Goal: Find specific page/section: Find specific page/section

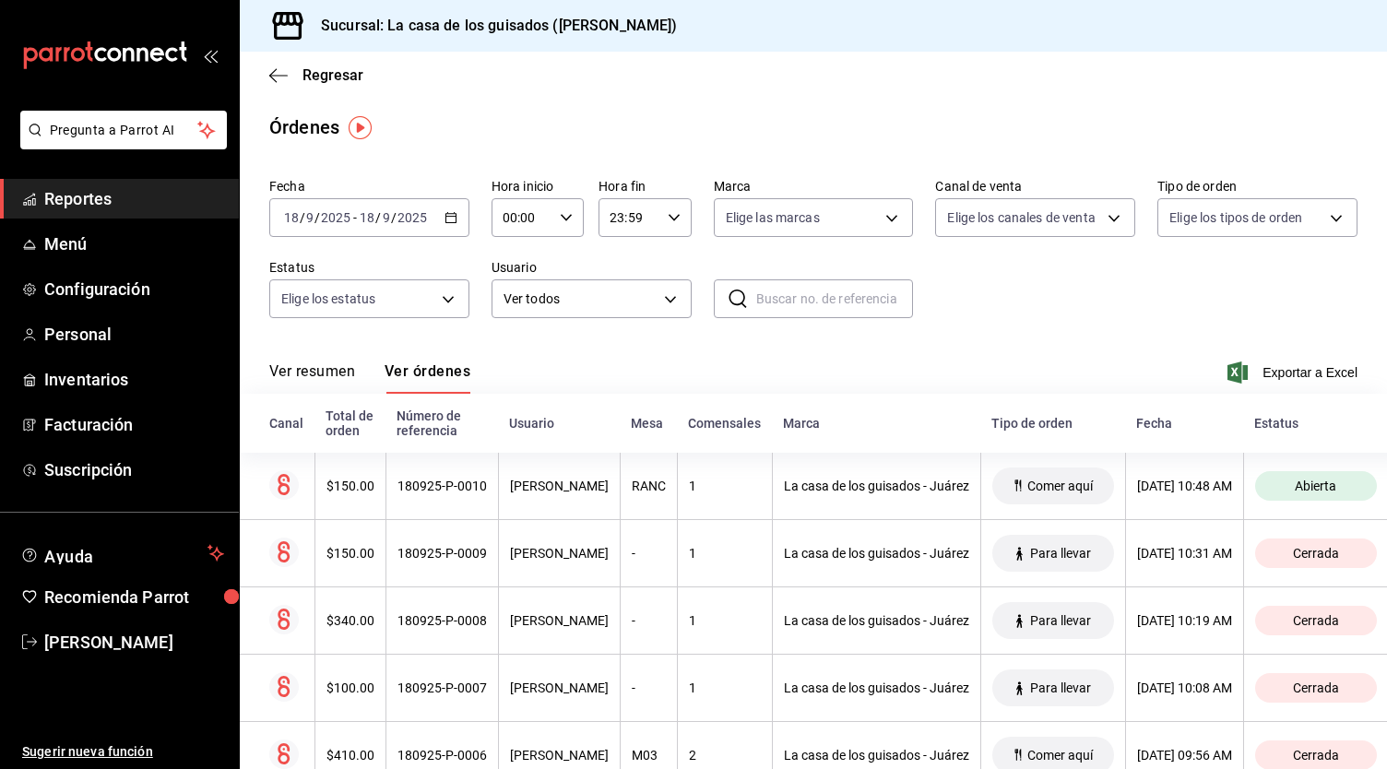
click at [130, 198] on span "Reportes" at bounding box center [134, 198] width 180 height 25
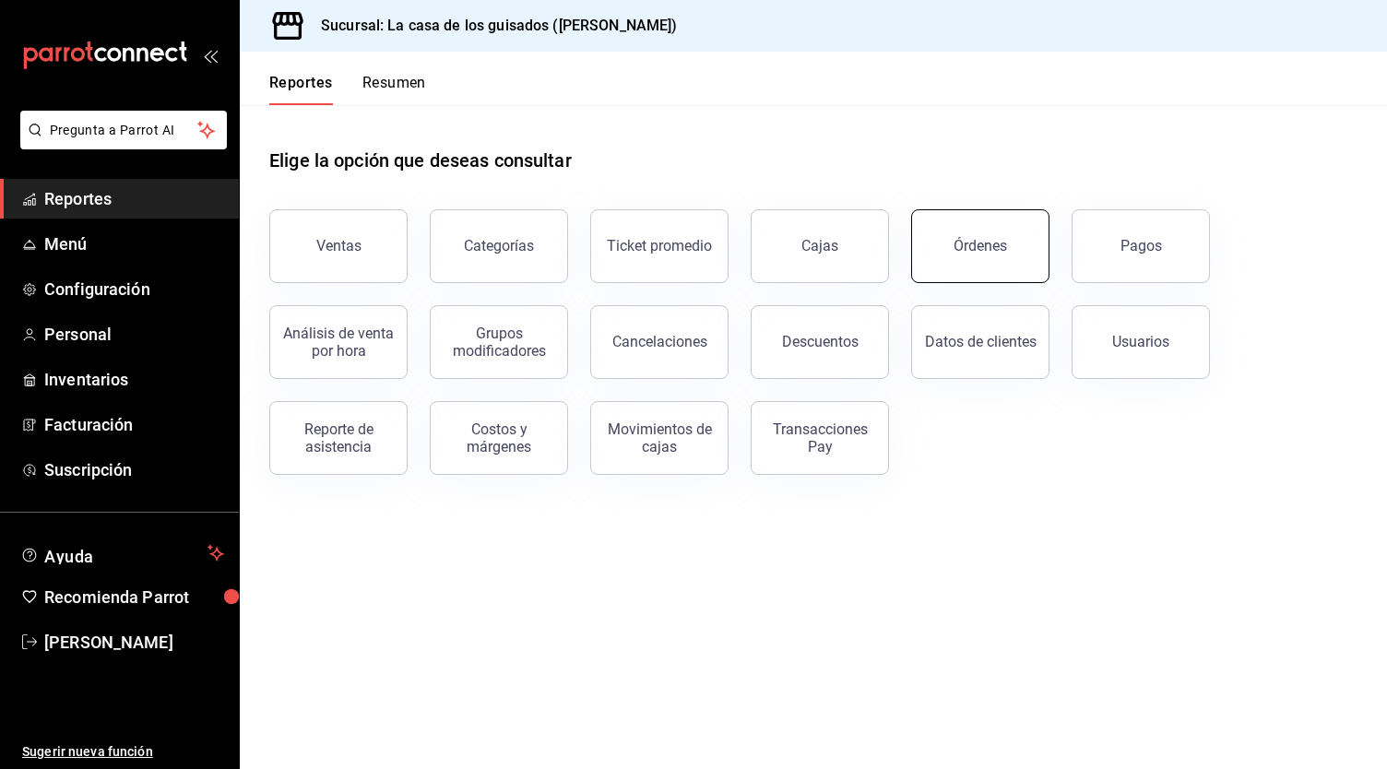
click at [972, 228] on button "Órdenes" at bounding box center [980, 246] width 138 height 74
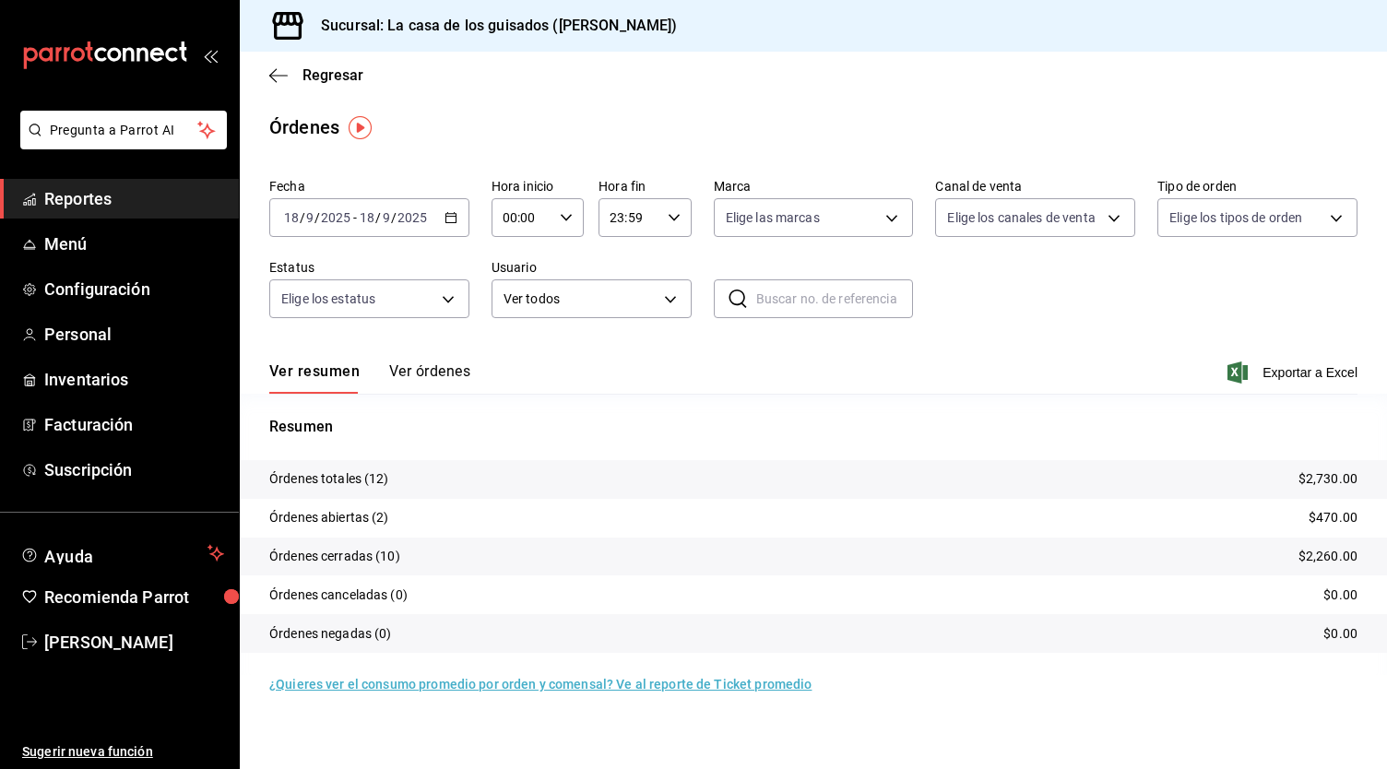
click at [444, 373] on button "Ver órdenes" at bounding box center [429, 377] width 81 height 31
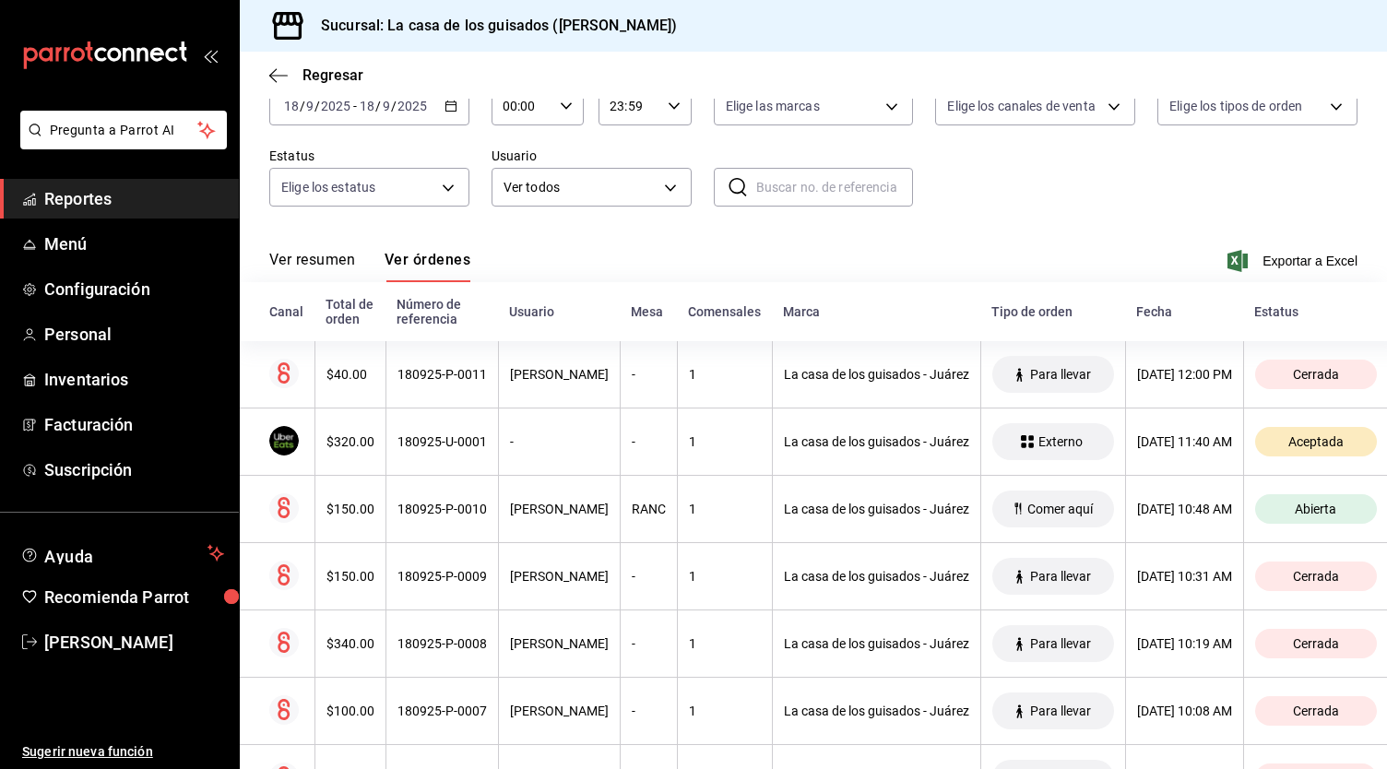
scroll to position [112, 0]
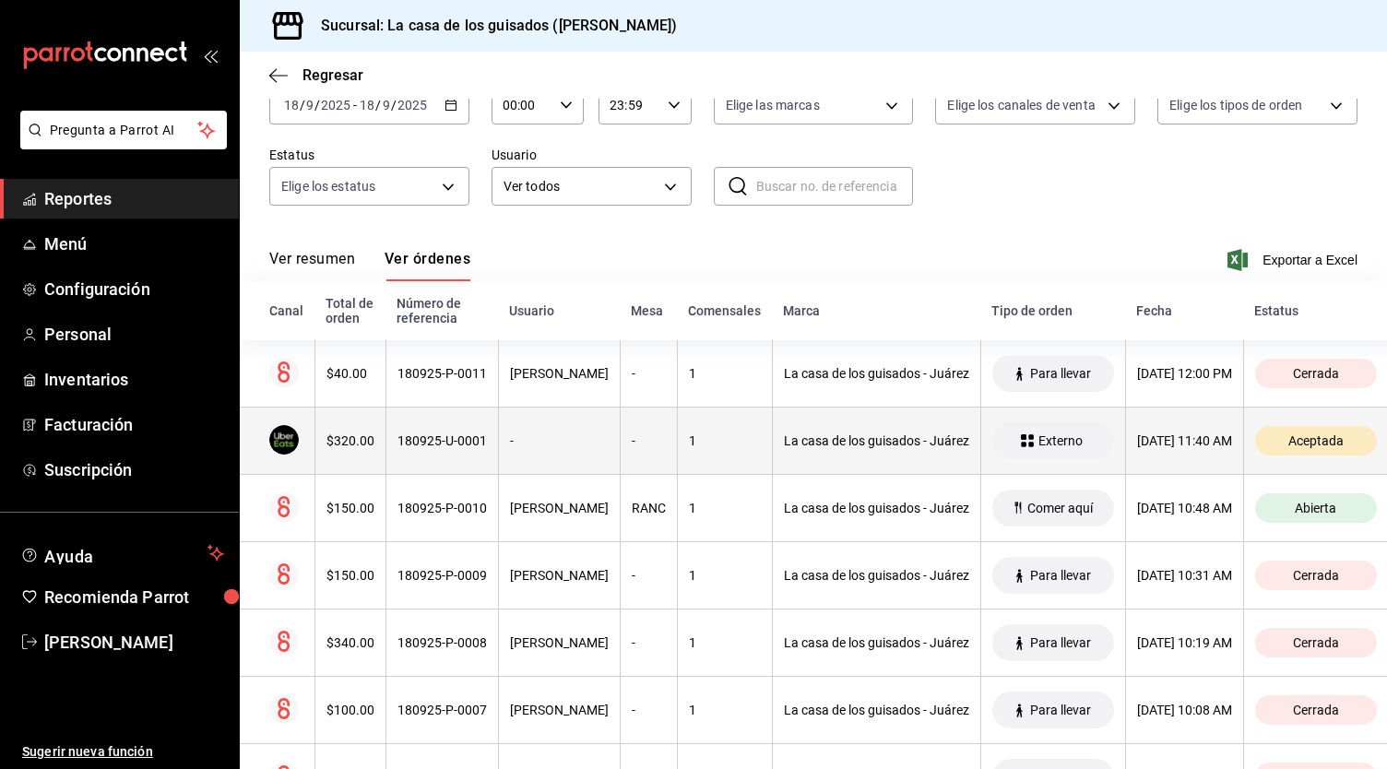
click at [568, 436] on div "-" at bounding box center [559, 440] width 99 height 15
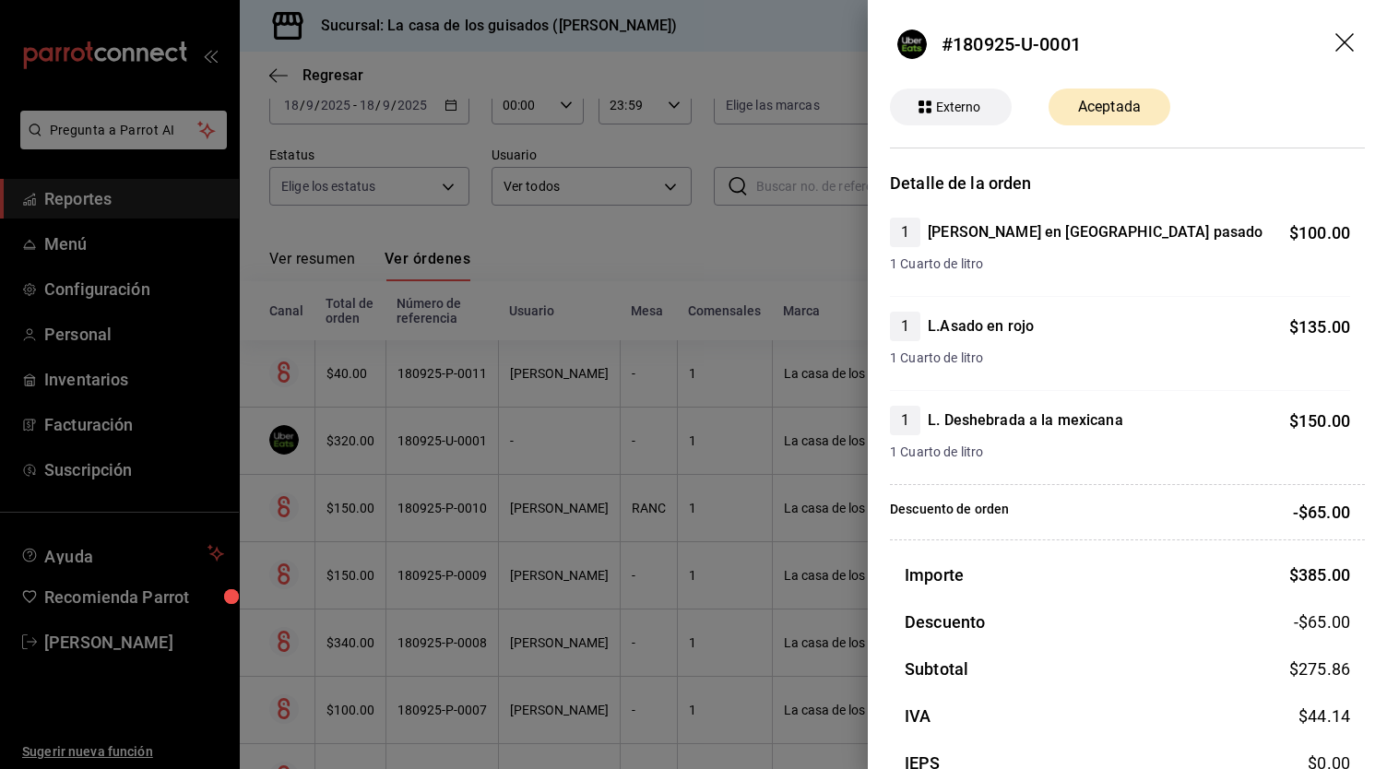
click at [1335, 46] on icon "drag" at bounding box center [1346, 44] width 22 height 22
